Goal: Register for event/course

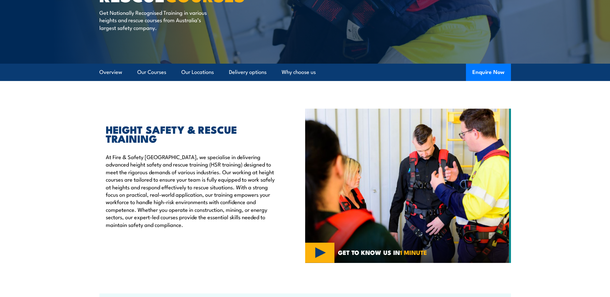
scroll to position [129, 0]
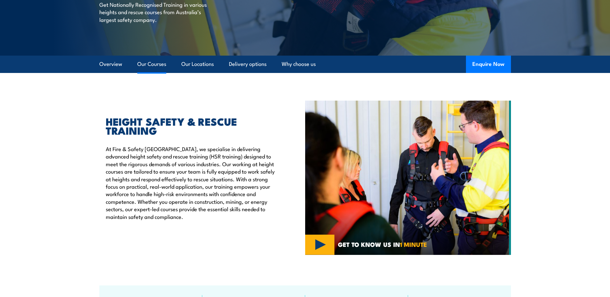
click at [163, 64] on link "Our Courses" at bounding box center [151, 64] width 29 height 17
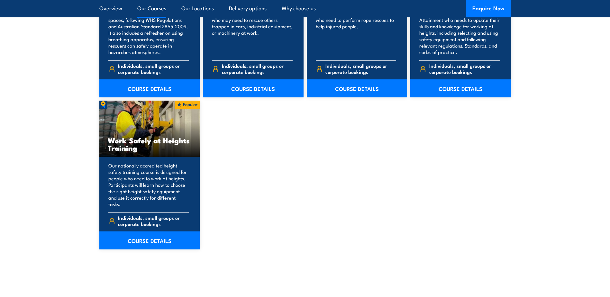
scroll to position [777, 0]
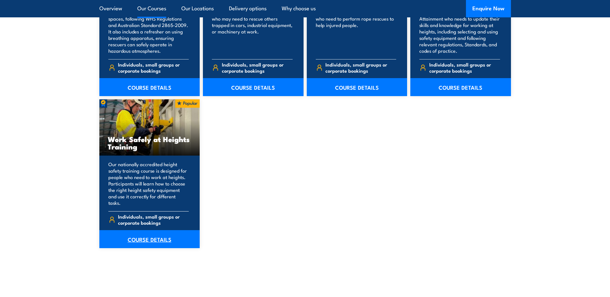
click at [154, 238] on link "COURSE DETAILS" at bounding box center [149, 239] width 101 height 18
click at [145, 232] on link "COURSE DETAILS" at bounding box center [149, 239] width 101 height 18
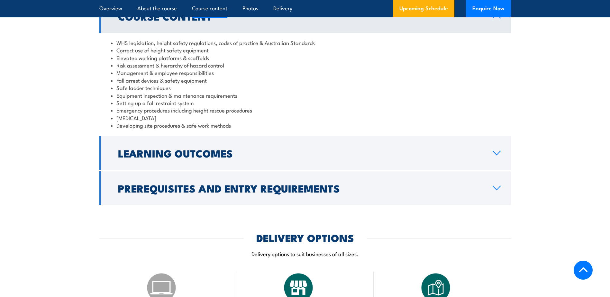
scroll to position [547, 0]
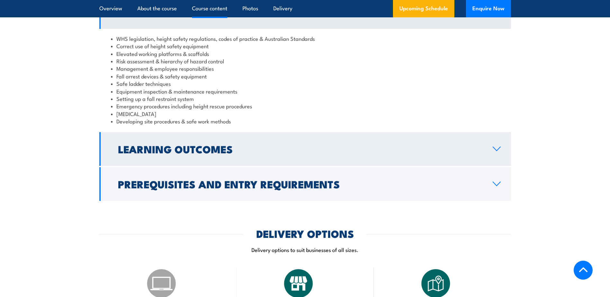
click at [495, 150] on icon at bounding box center [496, 149] width 7 height 4
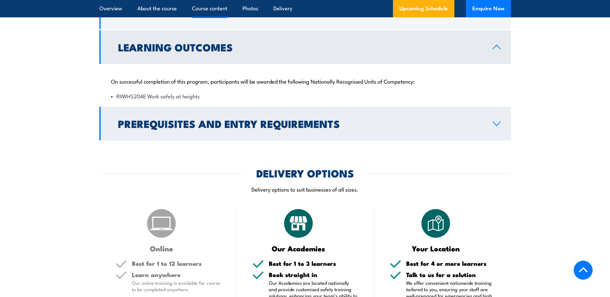
click at [496, 123] on icon at bounding box center [496, 123] width 9 height 5
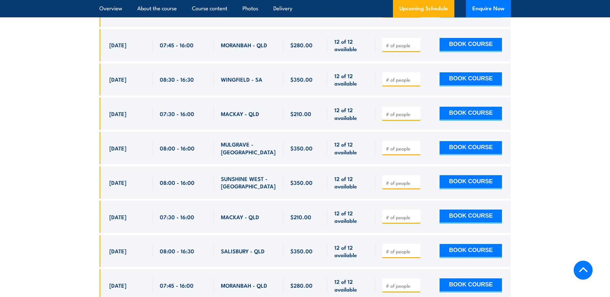
scroll to position [1768, 0]
